Goal: Task Accomplishment & Management: Manage account settings

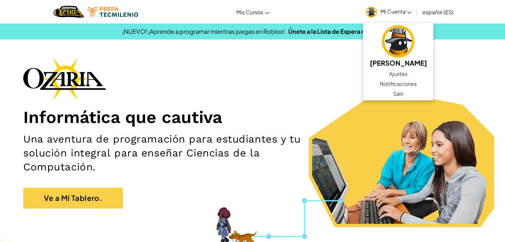
click at [307, 102] on div "Informática que cautiva Una aventura de programación para estudiantes y tu solu…" at bounding box center [252, 137] width 459 height 158
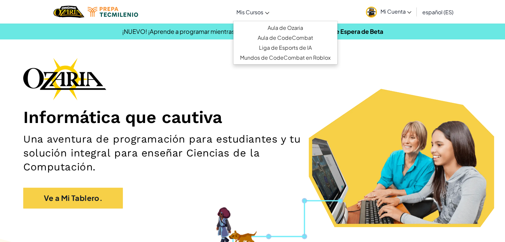
click at [250, 10] on span "Mis Cursos" at bounding box center [249, 12] width 27 height 7
click at [272, 28] on link "Aula de Ozaria" at bounding box center [285, 28] width 104 height 10
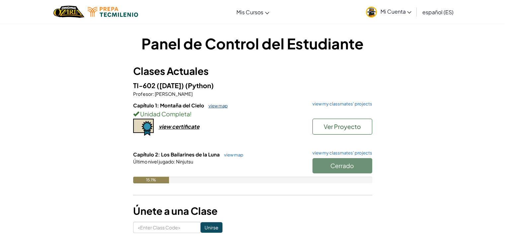
click at [212, 105] on link "view map" at bounding box center [216, 105] width 23 height 5
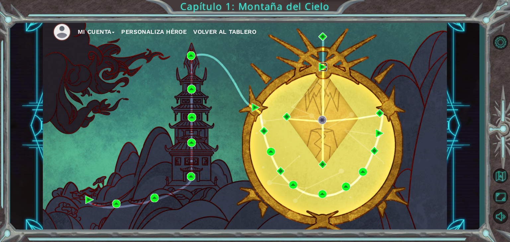
click at [323, 65] on img at bounding box center [323, 67] width 9 height 9
click at [379, 117] on img at bounding box center [380, 113] width 9 height 9
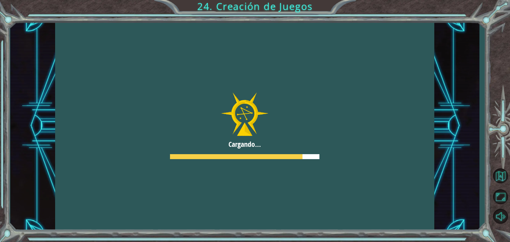
click at [312, 149] on div at bounding box center [244, 126] width 379 height 213
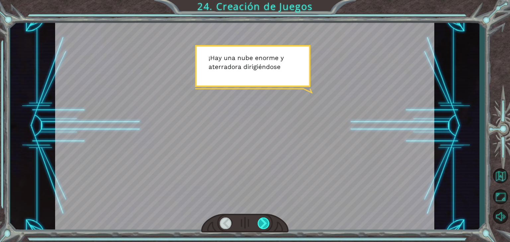
click at [264, 227] on div at bounding box center [264, 224] width 12 height 12
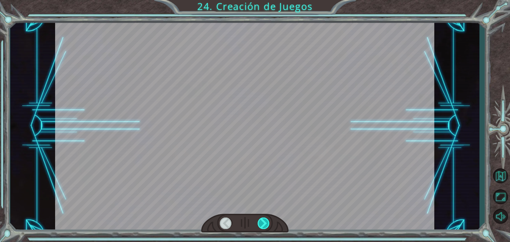
click at [264, 227] on div at bounding box center [264, 224] width 12 height 12
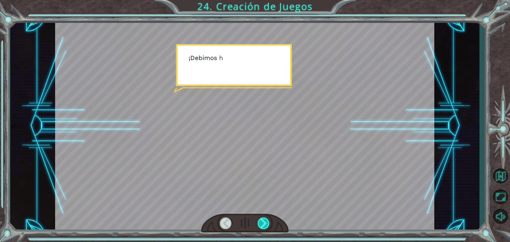
click at [264, 227] on div at bounding box center [264, 224] width 12 height 12
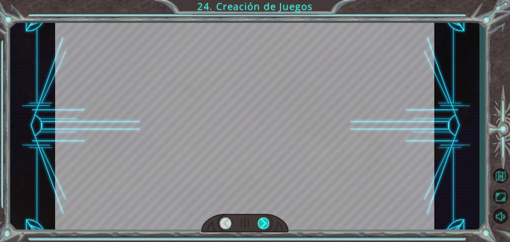
click at [264, 227] on div at bounding box center [264, 224] width 12 height 12
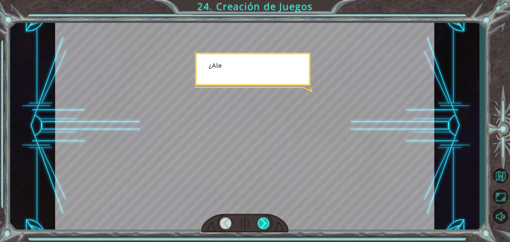
click at [264, 227] on div at bounding box center [264, 224] width 12 height 12
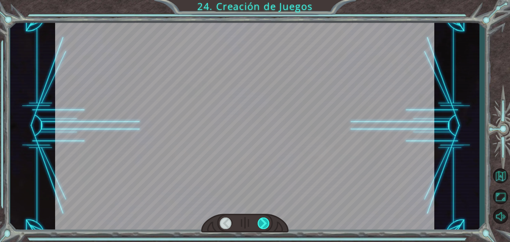
click at [264, 227] on div at bounding box center [264, 224] width 12 height 12
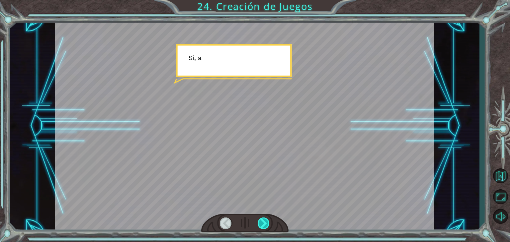
click at [264, 227] on div at bounding box center [264, 224] width 12 height 12
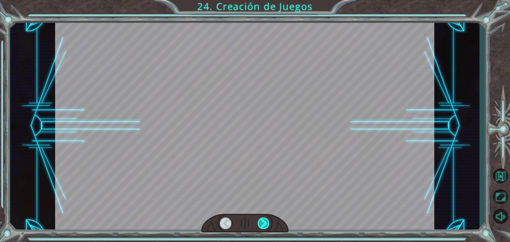
click at [264, 227] on div at bounding box center [264, 224] width 12 height 12
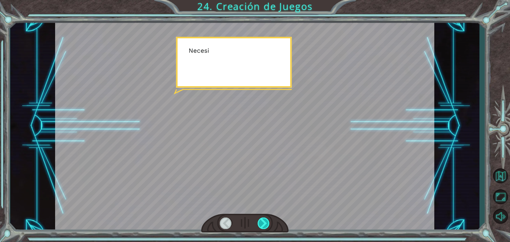
click at [264, 227] on div at bounding box center [264, 224] width 12 height 12
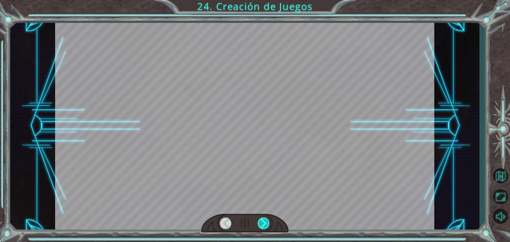
click at [264, 227] on div at bounding box center [264, 224] width 12 height 12
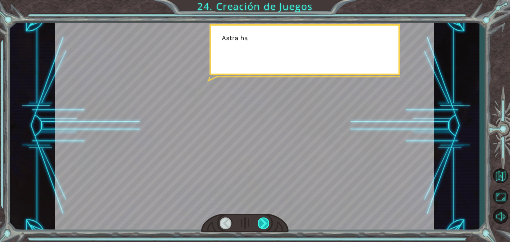
click at [264, 227] on div at bounding box center [264, 224] width 12 height 12
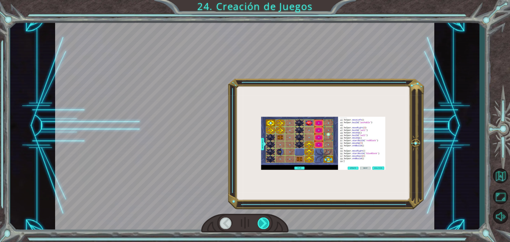
click at [264, 227] on div at bounding box center [264, 224] width 12 height 12
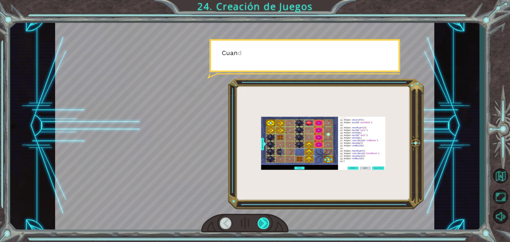
click at [264, 227] on div at bounding box center [264, 224] width 12 height 12
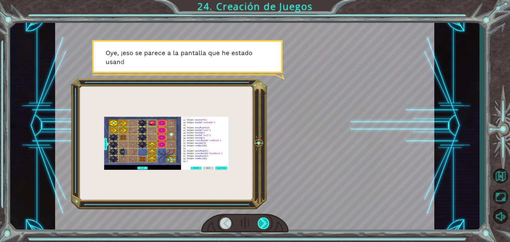
drag, startPoint x: 264, startPoint y: 227, endPoint x: 258, endPoint y: 227, distance: 6.6
click at [258, 227] on div at bounding box center [264, 224] width 12 height 12
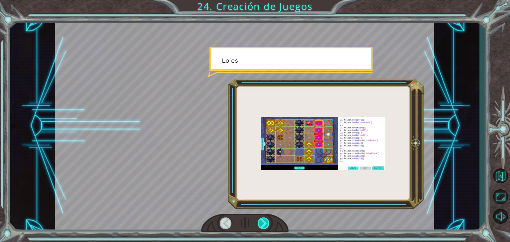
click at [258, 227] on div at bounding box center [264, 224] width 12 height 12
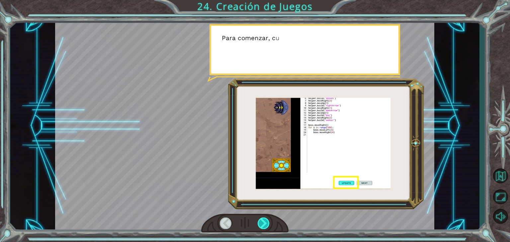
click at [263, 226] on div at bounding box center [264, 224] width 12 height 12
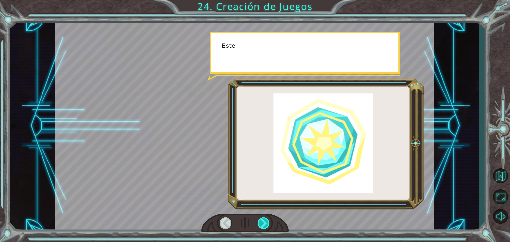
click at [263, 226] on div at bounding box center [264, 224] width 12 height 12
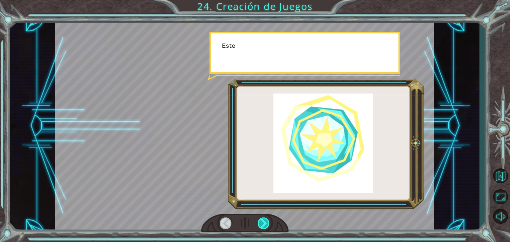
click at [263, 226] on div at bounding box center [264, 224] width 12 height 12
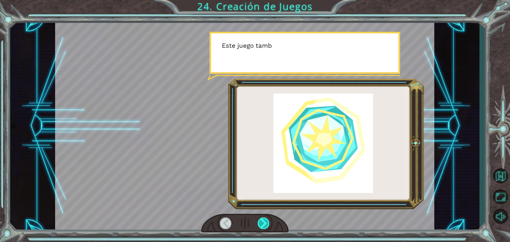
click at [263, 226] on div at bounding box center [264, 224] width 12 height 12
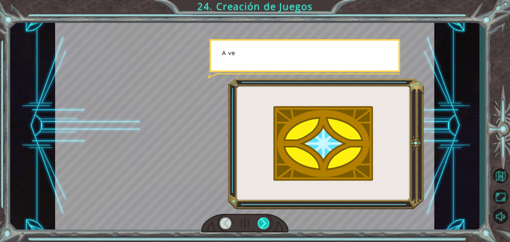
click at [263, 226] on div at bounding box center [264, 224] width 12 height 12
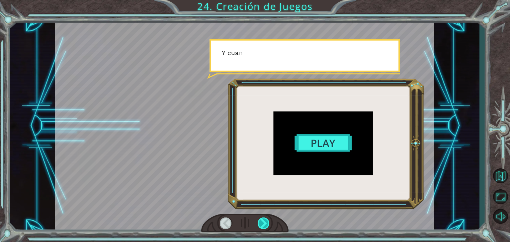
click at [263, 226] on div at bounding box center [264, 224] width 12 height 12
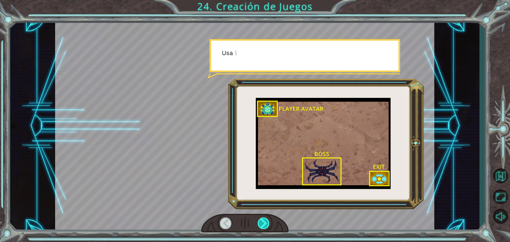
click at [263, 226] on div at bounding box center [264, 224] width 12 height 12
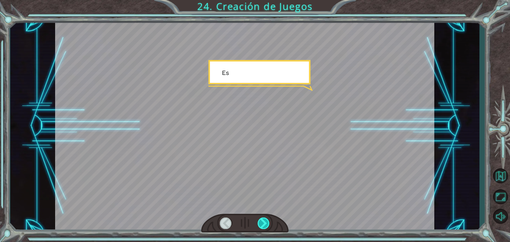
click at [263, 226] on div at bounding box center [264, 224] width 12 height 12
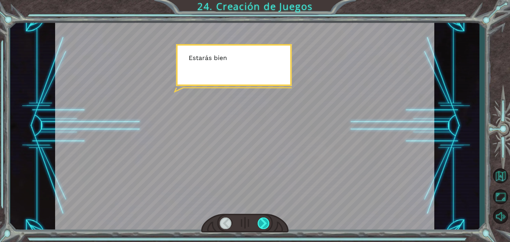
click at [263, 226] on div at bounding box center [264, 224] width 12 height 12
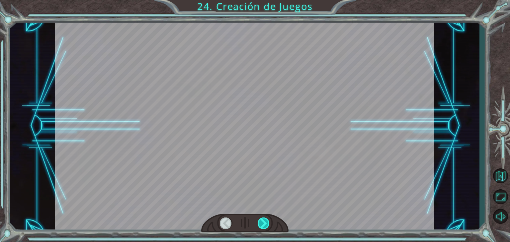
click at [263, 226] on div at bounding box center [264, 224] width 12 height 12
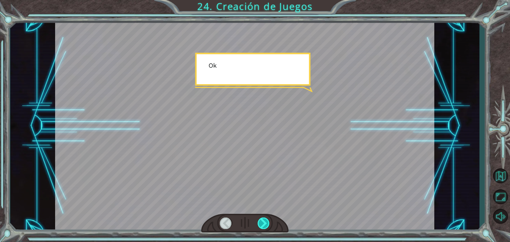
click at [263, 226] on div at bounding box center [264, 224] width 12 height 12
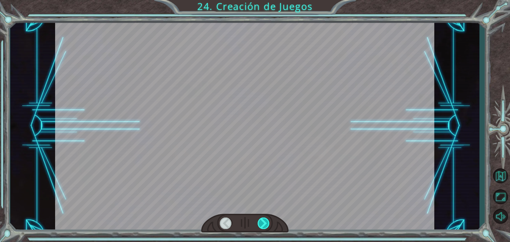
click at [263, 226] on div at bounding box center [264, 224] width 12 height 12
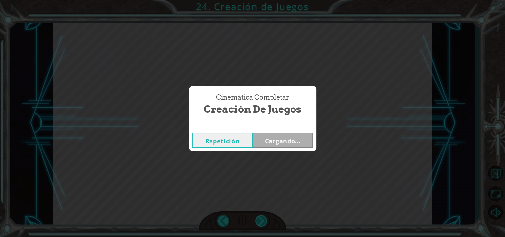
click at [263, 226] on div "Cinemática Completar Creación de Juegos Repetición Cargando..." at bounding box center [252, 118] width 505 height 237
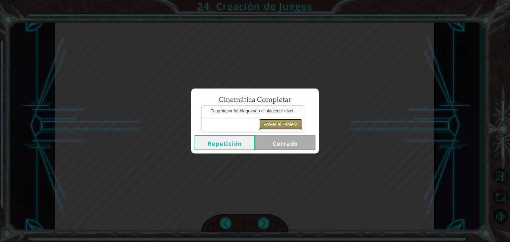
click at [283, 119] on button "Volver al Tablero" at bounding box center [280, 124] width 43 height 11
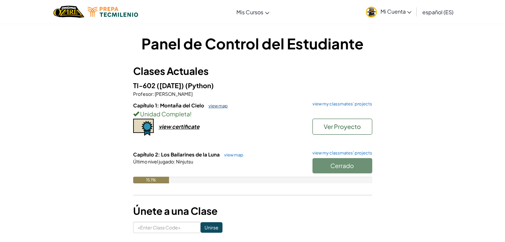
click at [223, 106] on link "view map" at bounding box center [216, 105] width 23 height 5
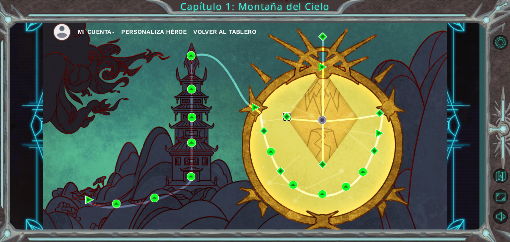
click at [285, 114] on img at bounding box center [287, 117] width 9 height 9
click at [320, 121] on img at bounding box center [322, 120] width 9 height 9
click at [321, 121] on img at bounding box center [322, 120] width 9 height 9
click at [320, 120] on img at bounding box center [322, 120] width 9 height 9
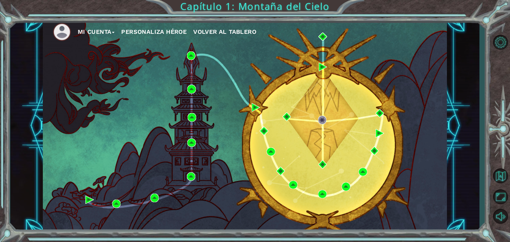
click at [178, 29] on button "Personaliza Héroe" at bounding box center [153, 32] width 65 height 10
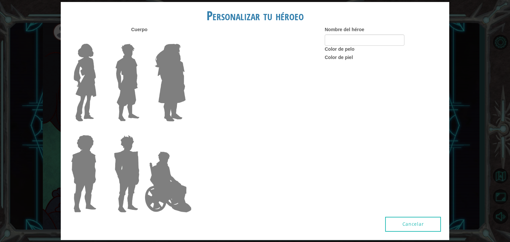
type input "im"
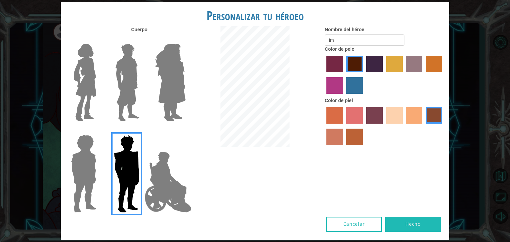
click at [145, 167] on img at bounding box center [168, 182] width 52 height 66
click at [185, 131] on input "Hero Jamie" at bounding box center [185, 131] width 0 height 0
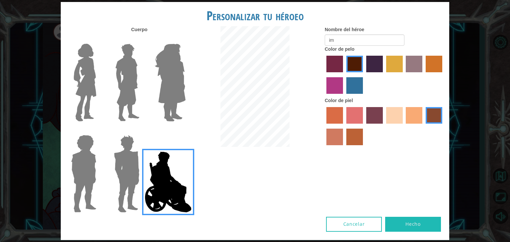
click at [133, 167] on img at bounding box center [126, 174] width 31 height 83
click at [142, 131] on input "Hero Garnet" at bounding box center [142, 131] width 0 height 0
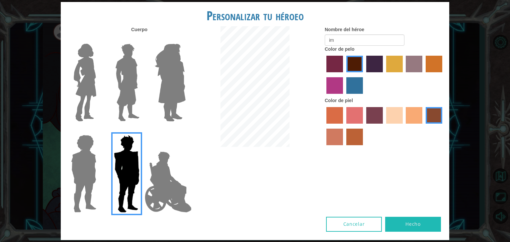
click at [203, 176] on div "Cuerpo Nombre del héroe im Color de pelo Color [PERSON_NAME]" at bounding box center [255, 121] width 389 height 191
click at [196, 184] on div "Cuerpo Nombre del héroe im Color de pelo Color [PERSON_NAME]" at bounding box center [255, 121] width 389 height 191
click at [189, 187] on img at bounding box center [168, 182] width 52 height 66
click at [185, 131] on input "Hero Jamie" at bounding box center [185, 131] width 0 height 0
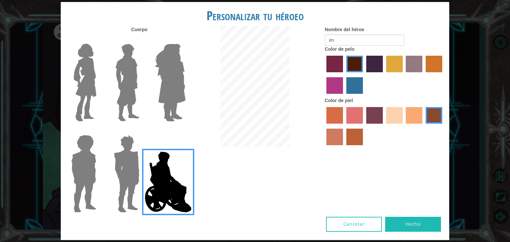
click at [225, 182] on div "Cuerpo Nombre del héroe im Color de pelo Color [PERSON_NAME]" at bounding box center [255, 121] width 389 height 191
click at [205, 193] on div "Cuerpo Nombre del héroe im Color de pelo Color [PERSON_NAME]" at bounding box center [255, 121] width 389 height 191
click at [127, 193] on img at bounding box center [126, 174] width 31 height 83
click at [142, 131] on input "Hero Garnet" at bounding box center [142, 131] width 0 height 0
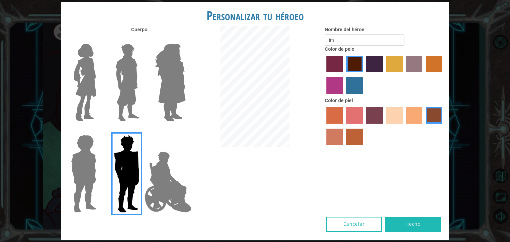
click at [335, 100] on label "Color de piel" at bounding box center [339, 100] width 28 height 7
click at [327, 66] on label "paprika hair color" at bounding box center [334, 64] width 17 height 17
click at [324, 75] on input "paprika hair color" at bounding box center [324, 75] width 0 height 0
click at [347, 64] on label "maroon hair color" at bounding box center [354, 64] width 17 height 17
click at [344, 75] on input "maroon hair color" at bounding box center [344, 75] width 0 height 0
